Goal: Task Accomplishment & Management: Use online tool/utility

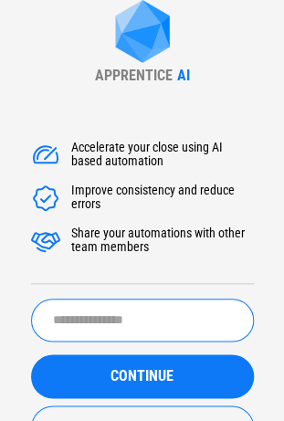
click at [100, 303] on input "text" at bounding box center [142, 320] width 223 height 43
paste input "**********"
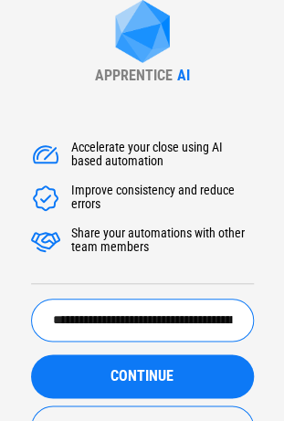
scroll to position [0, 347]
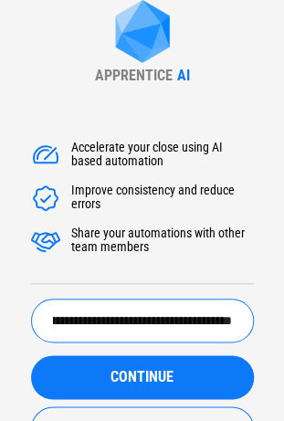
click at [31, 356] on button "CONTINUE" at bounding box center [142, 378] width 223 height 44
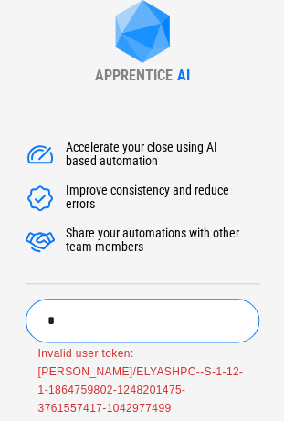
scroll to position [0, 0]
type input "******"
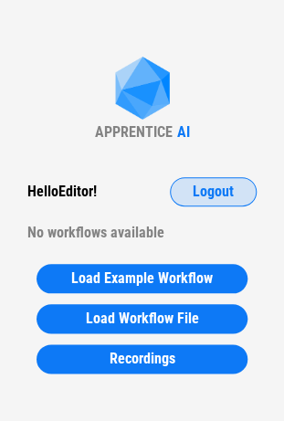
click at [219, 199] on span "Logout" at bounding box center [213, 192] width 41 height 15
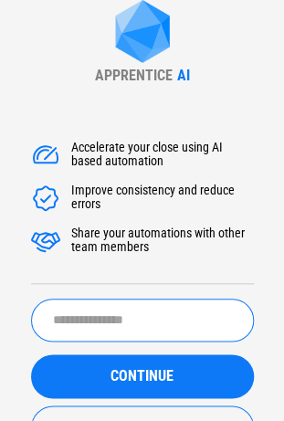
click at [112, 324] on input "text" at bounding box center [142, 320] width 223 height 43
type input "******"
click at [31, 355] on button "CONTINUE" at bounding box center [142, 377] width 223 height 44
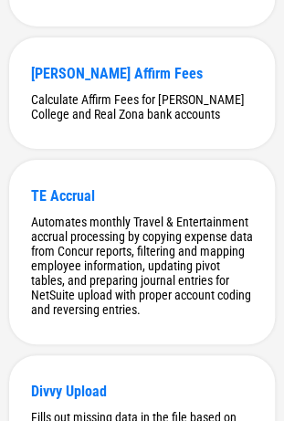
scroll to position [161, 0]
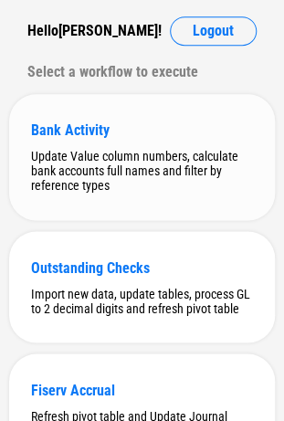
click at [154, 170] on div "Update Value column numbers, calculate bank accounts full names and filter by r…" at bounding box center [142, 171] width 222 height 44
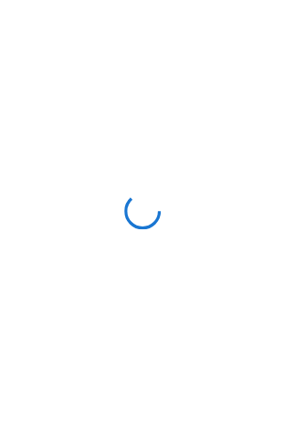
scroll to position [0, 0]
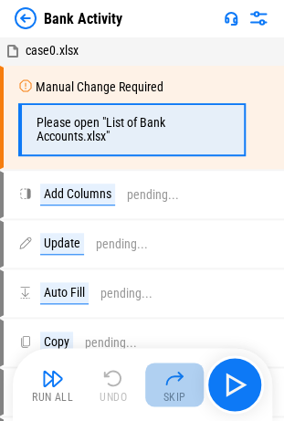
click at [170, 375] on img "button" at bounding box center [175, 378] width 22 height 22
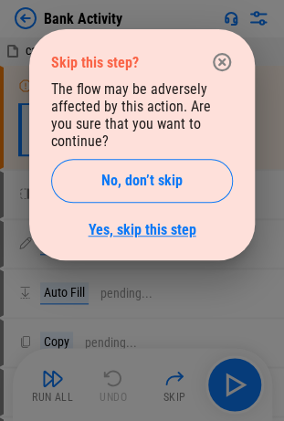
click at [150, 221] on link "Yes, skip this step" at bounding box center [143, 229] width 108 height 17
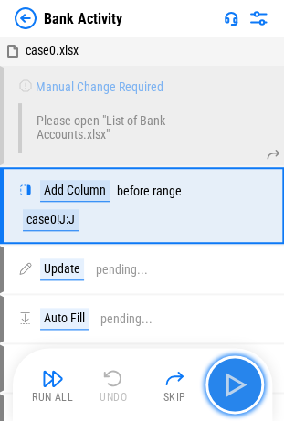
click at [229, 389] on img "button" at bounding box center [234, 384] width 29 height 29
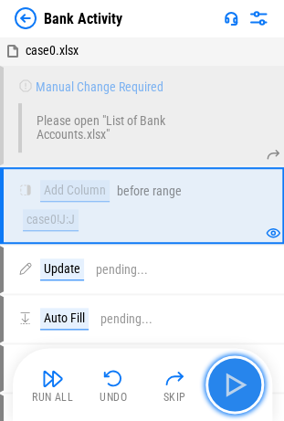
click at [229, 389] on img "button" at bounding box center [234, 384] width 29 height 29
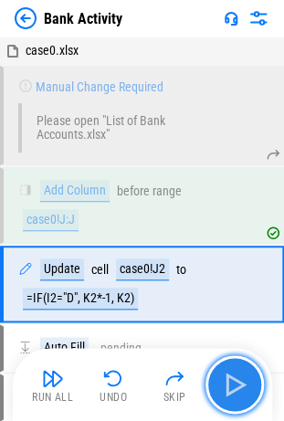
click at [229, 389] on img "button" at bounding box center [234, 384] width 29 height 29
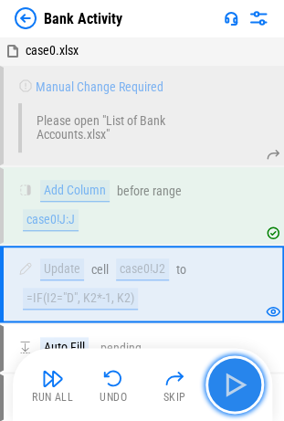
click at [229, 389] on img "button" at bounding box center [234, 384] width 29 height 29
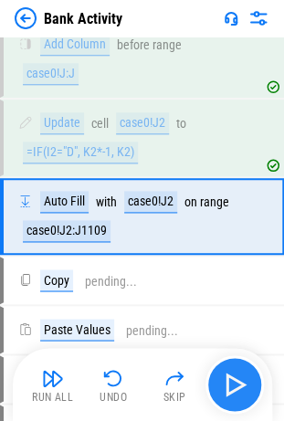
scroll to position [150, 0]
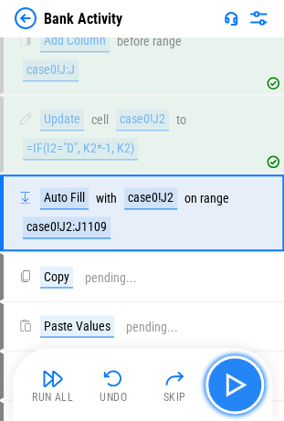
click at [229, 389] on img "button" at bounding box center [234, 384] width 29 height 29
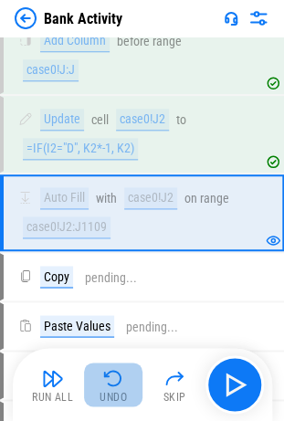
click at [100, 395] on div "Undo" at bounding box center [113, 397] width 27 height 11
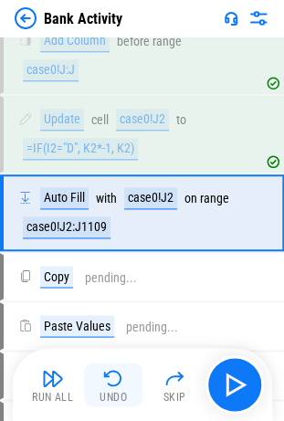
click at [100, 395] on div "Undo" at bounding box center [113, 397] width 27 height 11
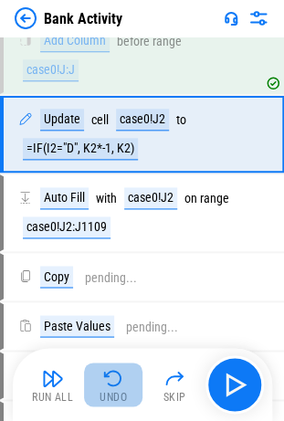
click at [100, 395] on div "Undo" at bounding box center [113, 397] width 27 height 11
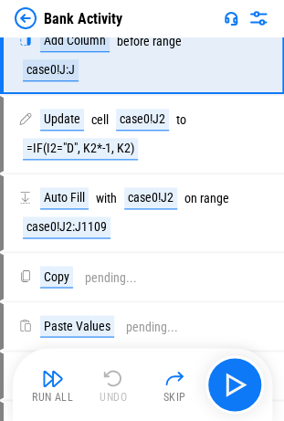
click at [28, 15] on img at bounding box center [26, 18] width 22 height 22
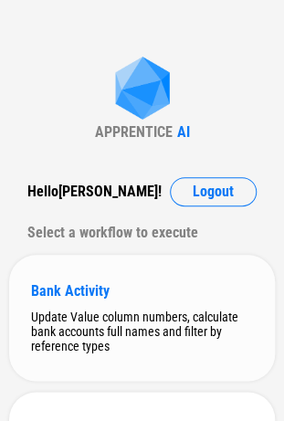
click at [91, 300] on div "Bank Activity" at bounding box center [142, 290] width 222 height 17
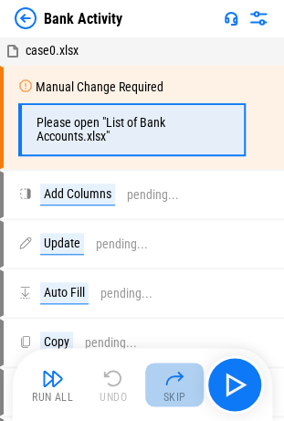
click at [172, 379] on img "button" at bounding box center [175, 378] width 22 height 22
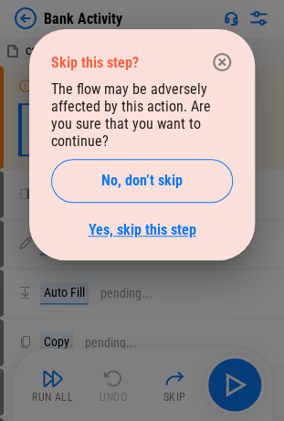
click at [143, 221] on link "Yes, skip this step" at bounding box center [143, 229] width 108 height 17
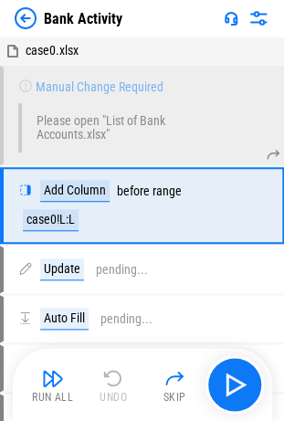
click at [18, 20] on img at bounding box center [26, 18] width 22 height 22
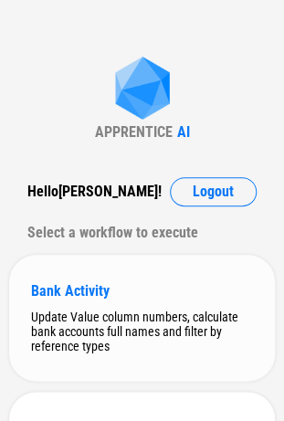
click at [101, 275] on div "Bank Activity Update Value column numbers, calculate bank accounts full names a…" at bounding box center [142, 318] width 266 height 126
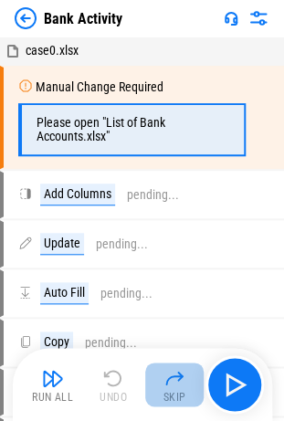
click at [165, 388] on img "button" at bounding box center [175, 378] width 22 height 22
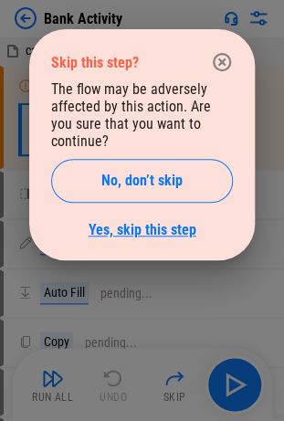
click at [132, 221] on link "Yes, skip this step" at bounding box center [143, 229] width 108 height 17
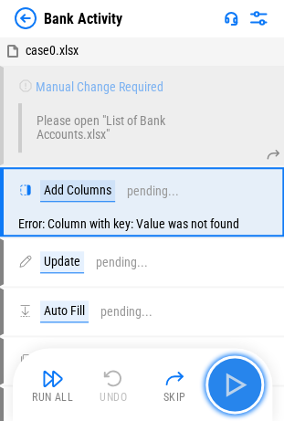
click at [229, 397] on img "button" at bounding box center [234, 384] width 29 height 29
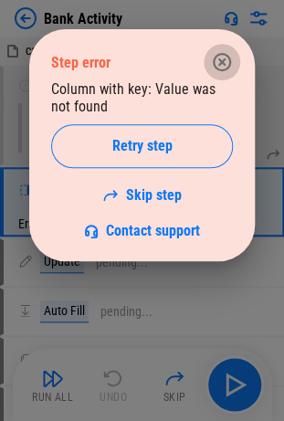
click at [218, 68] on icon "button" at bounding box center [222, 62] width 22 height 22
